Goal: Task Accomplishment & Management: Use online tool/utility

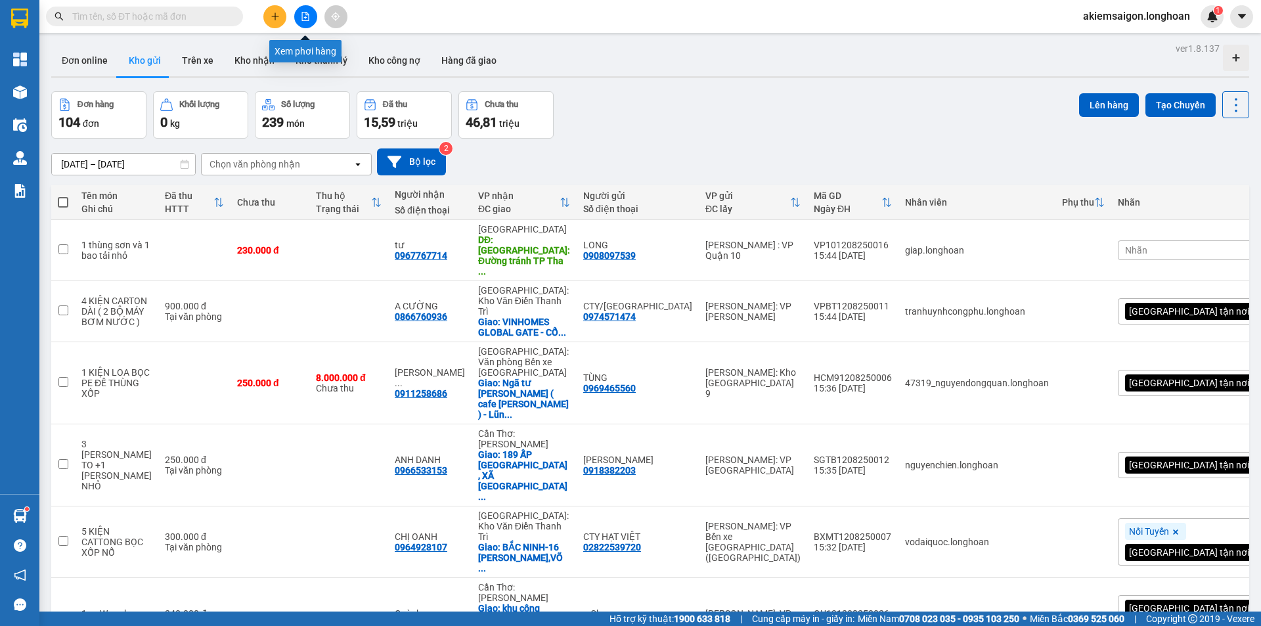
click at [301, 11] on button at bounding box center [305, 16] width 23 height 23
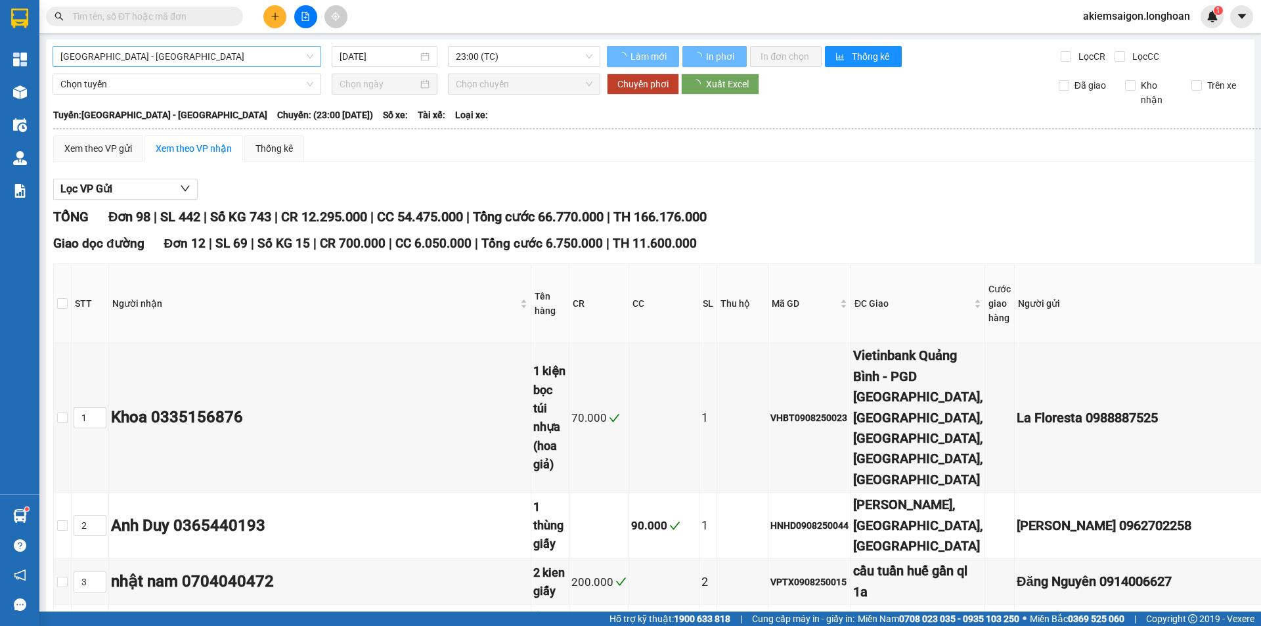
type input "[DATE]"
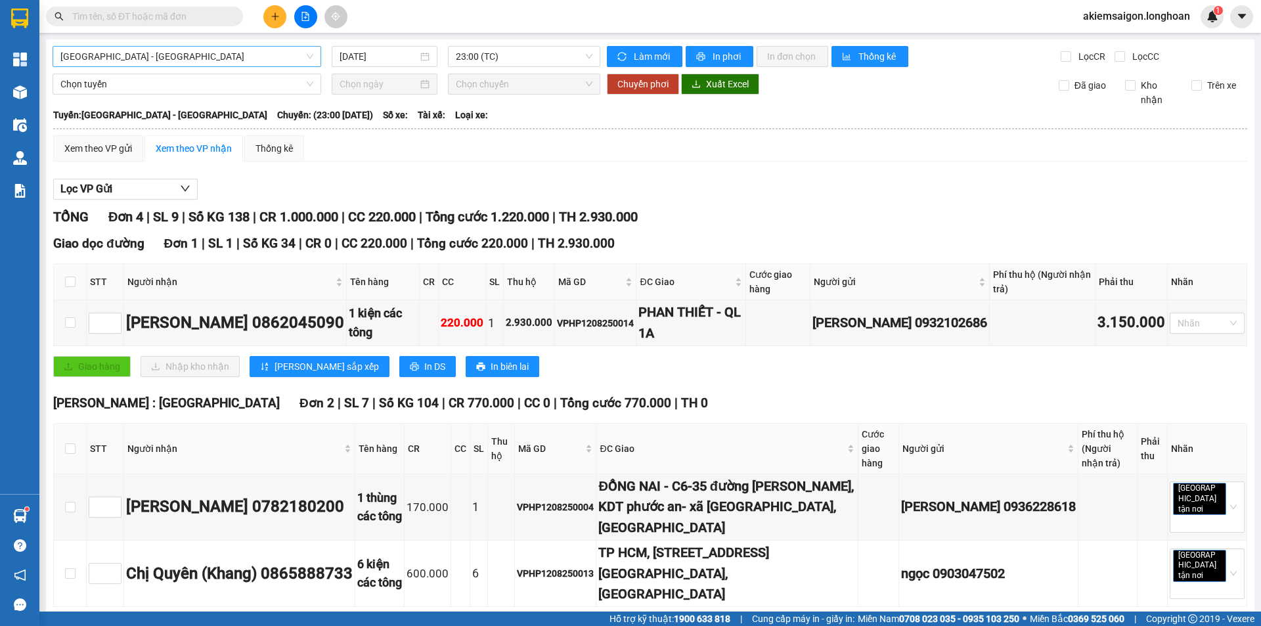
click at [202, 56] on span "[GEOGRAPHIC_DATA] - [GEOGRAPHIC_DATA]" at bounding box center [186, 57] width 253 height 20
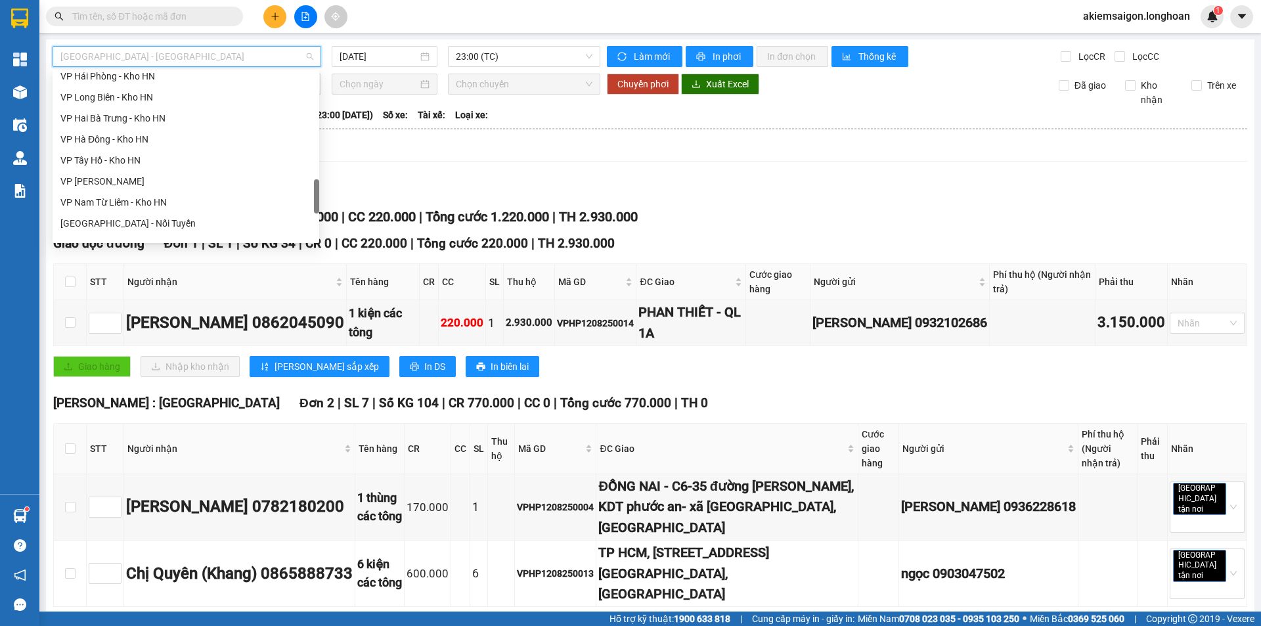
scroll to position [862, 0]
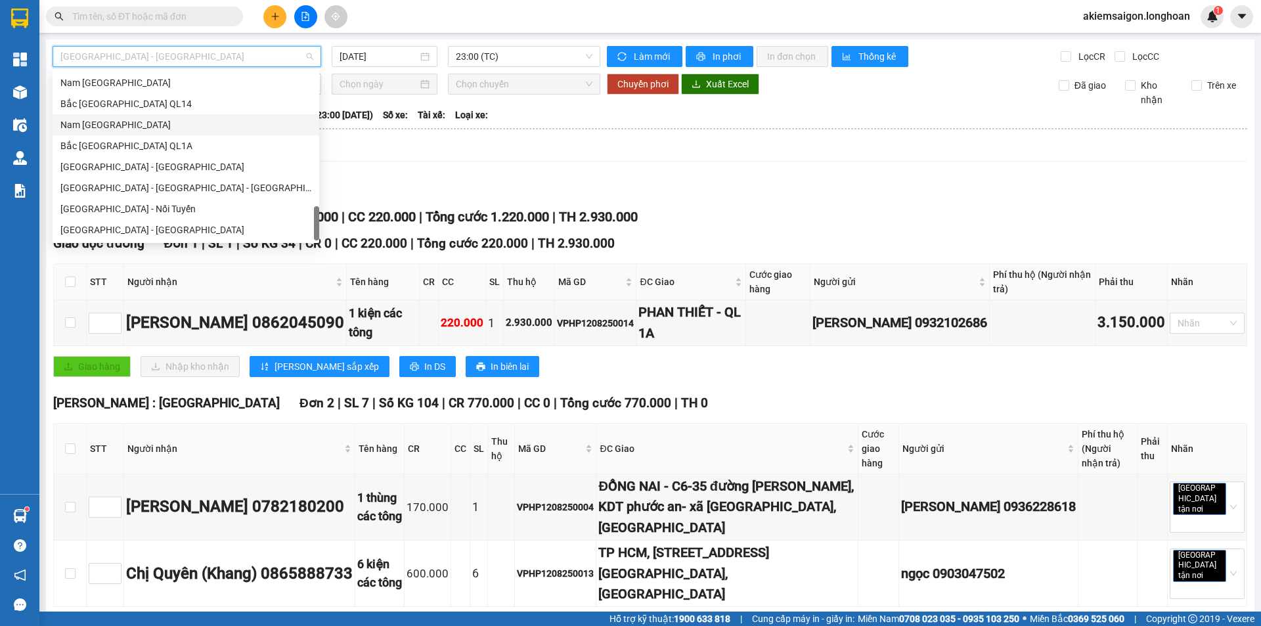
click at [139, 127] on div "Nam [GEOGRAPHIC_DATA]" at bounding box center [185, 125] width 251 height 14
type input "[DATE]"
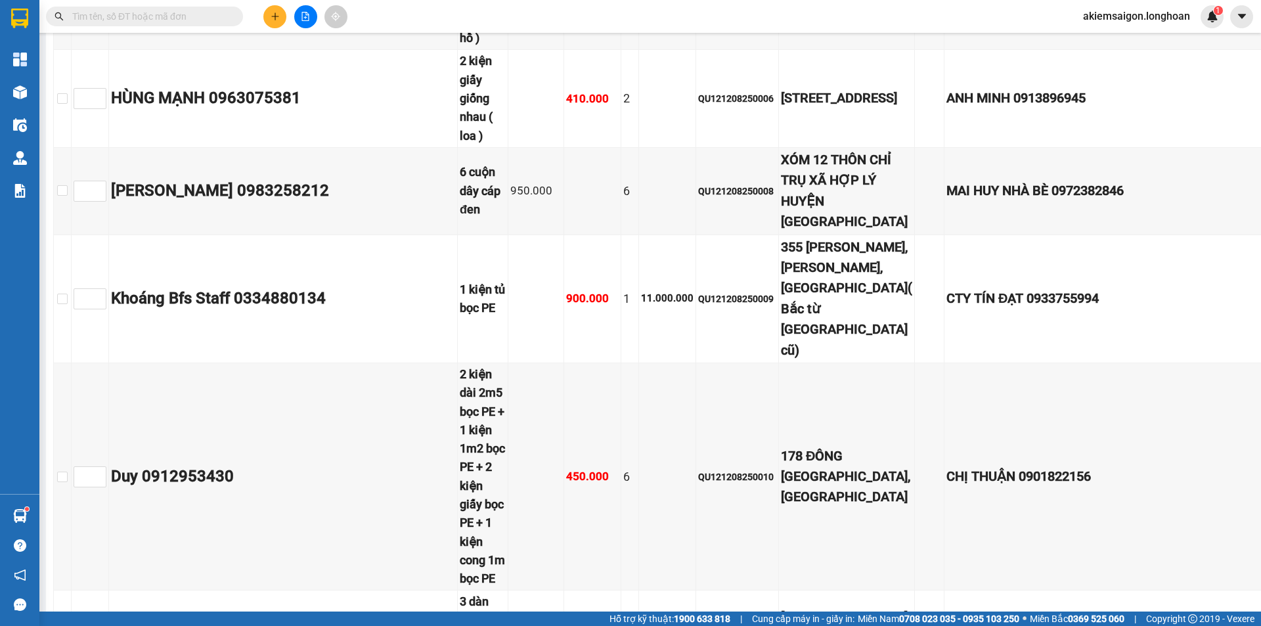
scroll to position [5691, 0]
